Goal: Find specific page/section: Find specific page/section

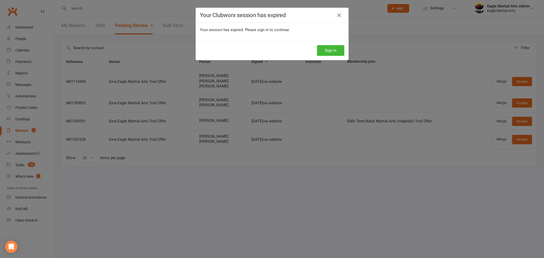
select select "25"
click at [333, 54] on button "Sign In" at bounding box center [330, 50] width 27 height 11
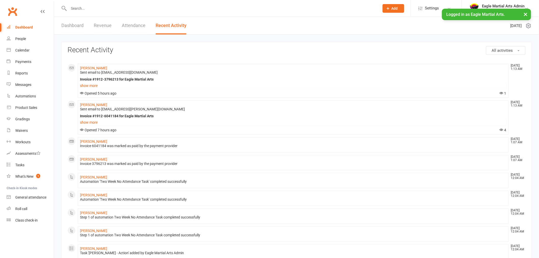
click at [101, 9] on input "text" at bounding box center [221, 8] width 309 height 7
type input "[PERSON_NAME] inu"
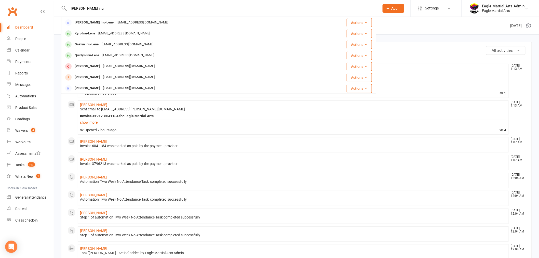
click at [96, 9] on input "[PERSON_NAME] inu" at bounding box center [221, 8] width 309 height 7
